Goal: Navigation & Orientation: Find specific page/section

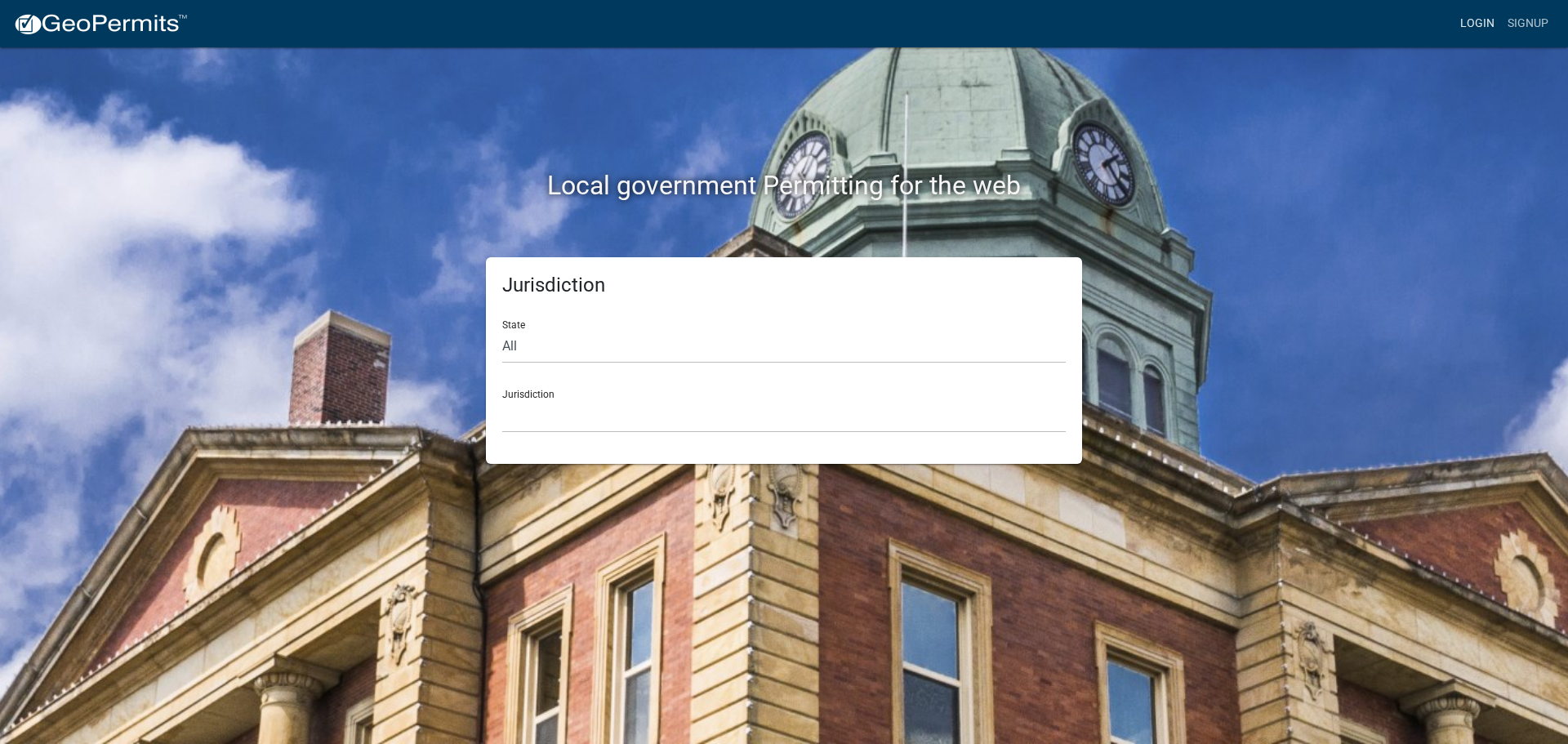
click at [1486, 26] on link "Login" at bounding box center [1477, 24] width 47 height 31
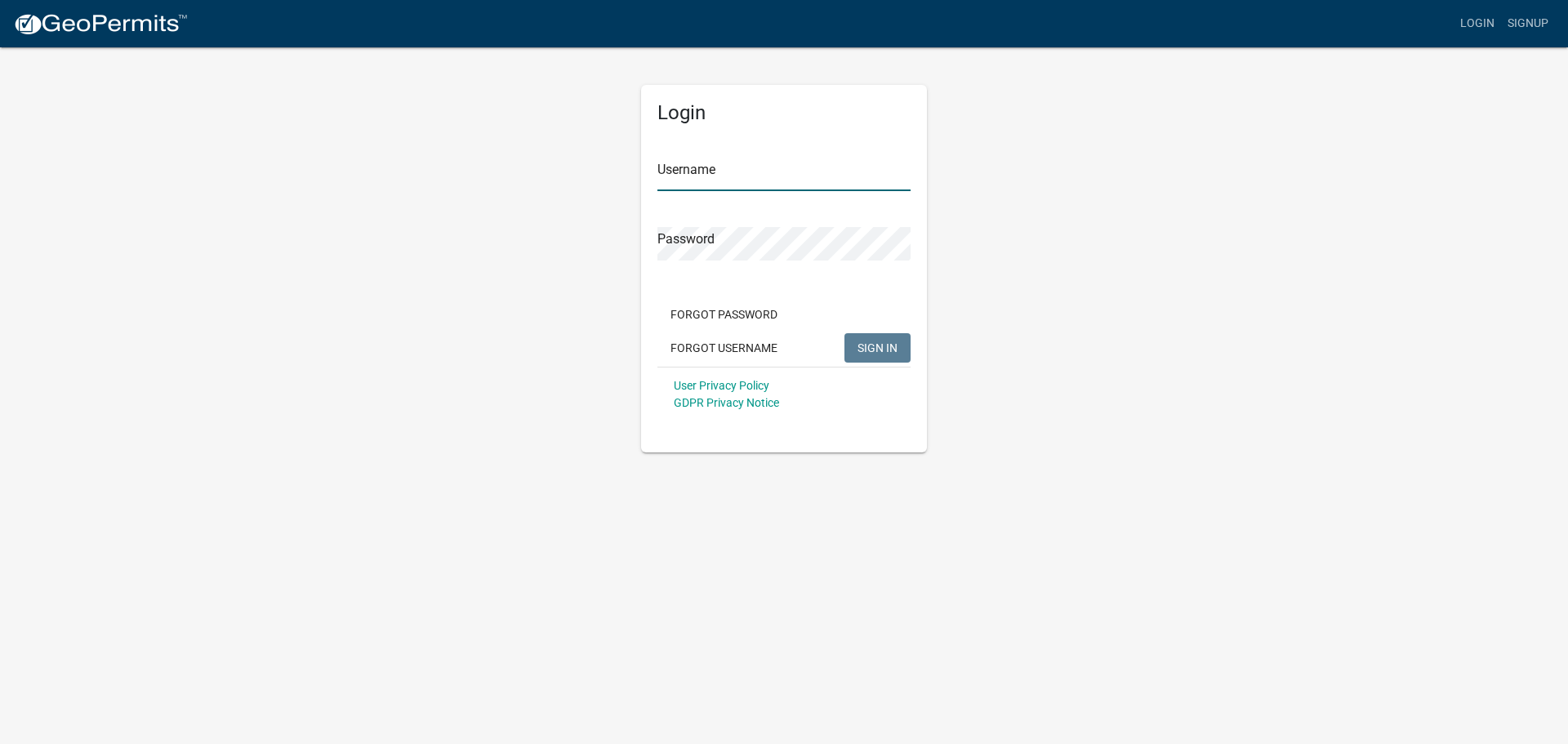
click at [806, 188] on input "Username" at bounding box center [784, 174] width 253 height 33
type input "seckert08"
click at [844, 333] on button "SIGN IN" at bounding box center [877, 348] width 66 height 29
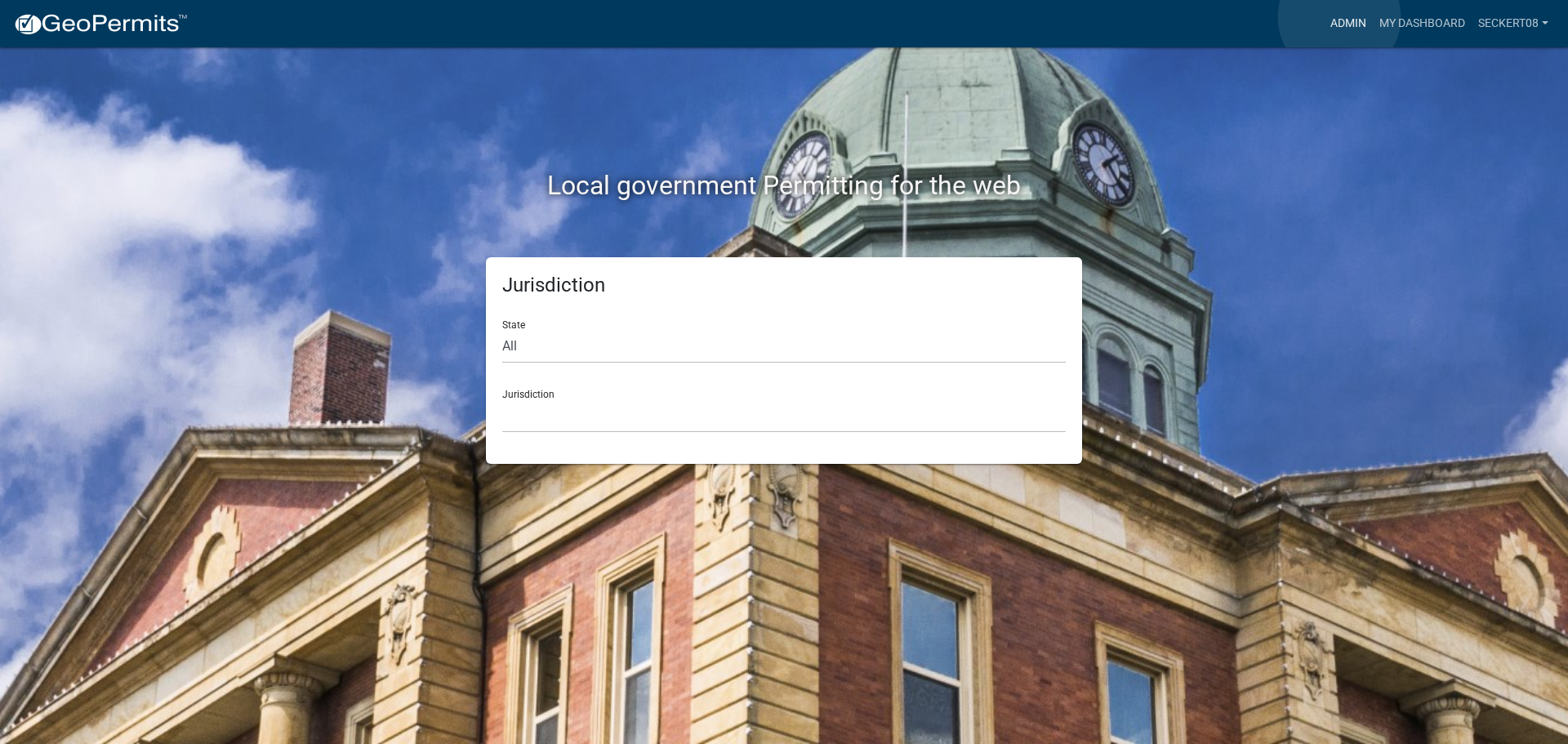
click at [1342, 17] on link "Admin" at bounding box center [1348, 24] width 49 height 31
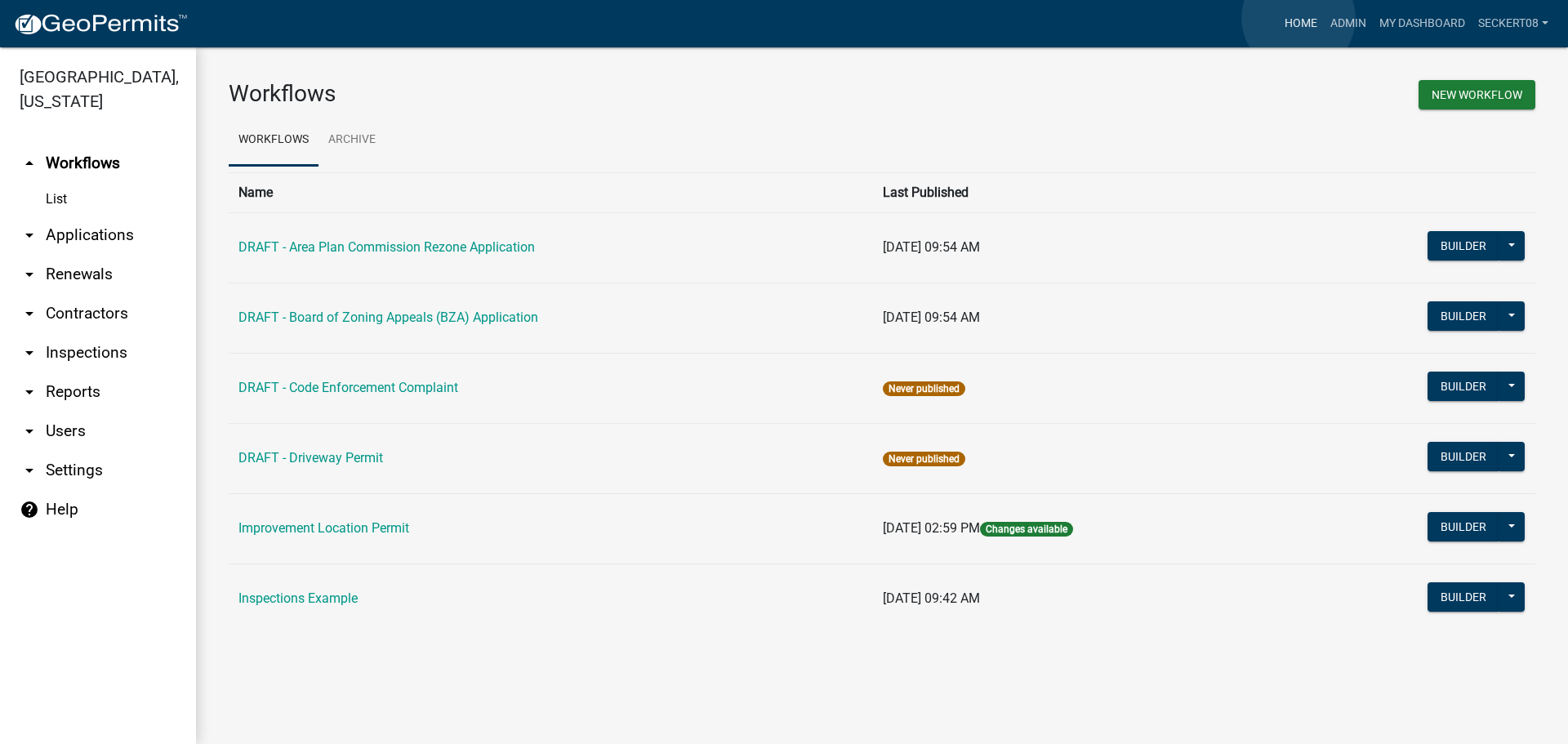
click at [1298, 18] on link "Home" at bounding box center [1301, 24] width 46 height 31
